Goal: Task Accomplishment & Management: Manage account settings

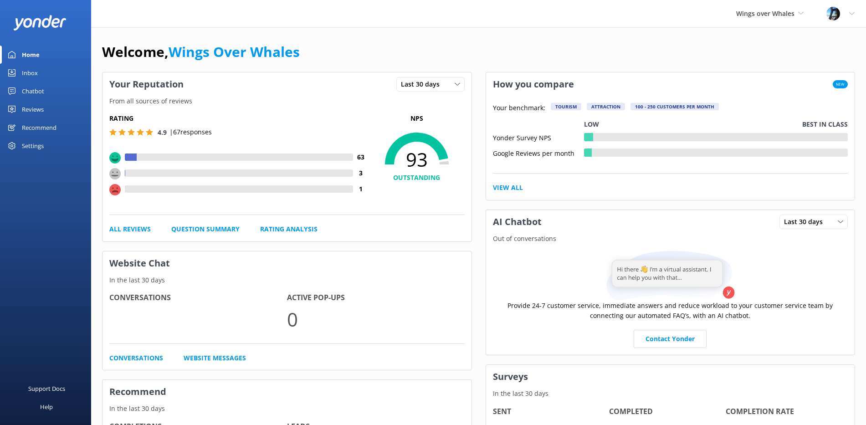
click at [35, 110] on div "Reviews" at bounding box center [33, 109] width 22 height 18
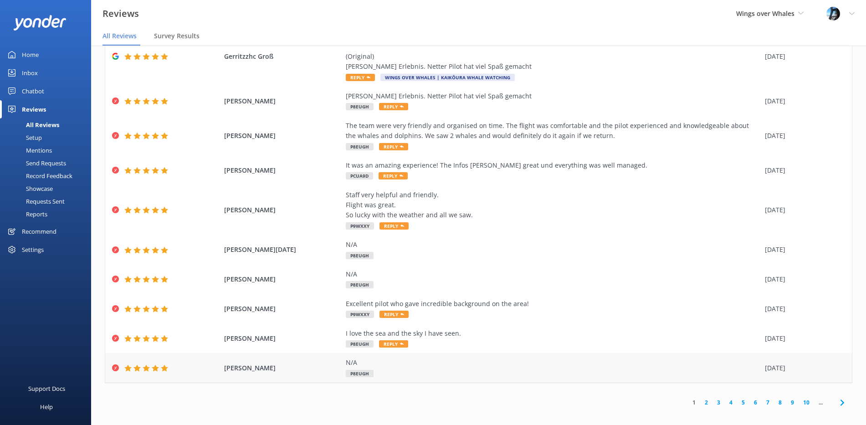
scroll to position [18, 0]
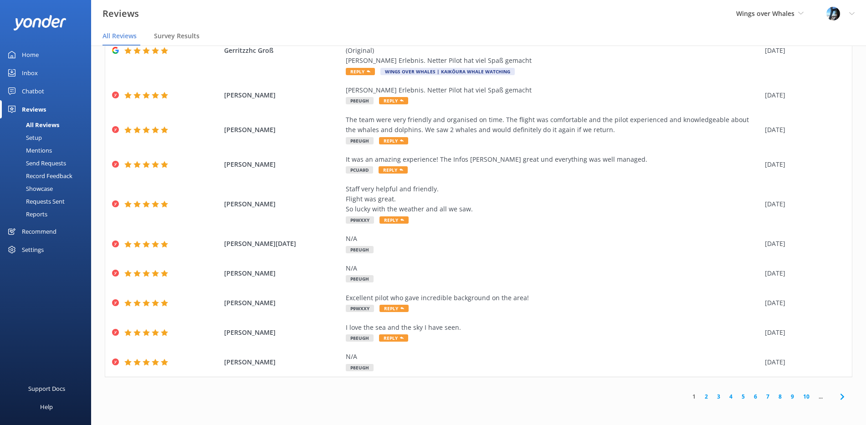
click at [706, 396] on link "2" at bounding box center [706, 396] width 12 height 9
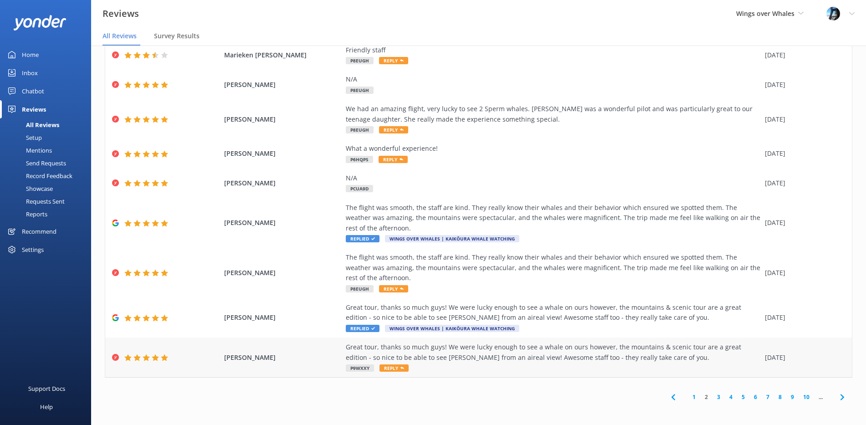
scroll to position [93, 0]
click at [694, 396] on link "1" at bounding box center [694, 396] width 12 height 9
